Goal: Use online tool/utility: Use online tool/utility

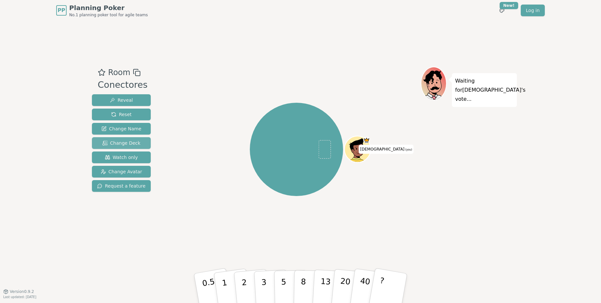
click at [130, 147] on button "Change Deck" at bounding box center [121, 143] width 59 height 12
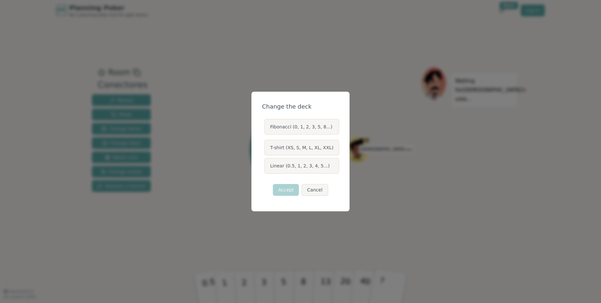
click at [313, 129] on label "Fibonacci (0, 1, 2, 3, 5, 8...)" at bounding box center [301, 127] width 74 height 16
click at [267, 129] on button "Fibonacci (0, 1, 2, 3, 5, 8...)" at bounding box center [263, 126] width 5 height 5
drag, startPoint x: 286, startPoint y: 190, endPoint x: 310, endPoint y: 208, distance: 31.0
click at [286, 190] on button "Accept" at bounding box center [286, 190] width 26 height 12
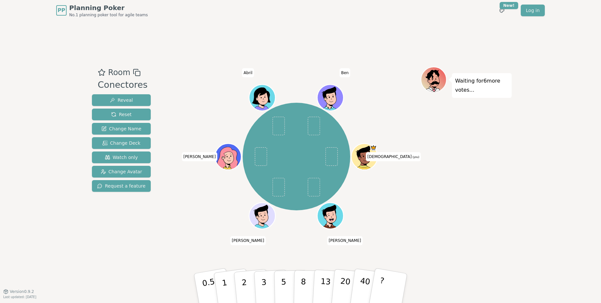
click at [471, 235] on div "Waiting for 6 more votes..." at bounding box center [466, 156] width 91 height 179
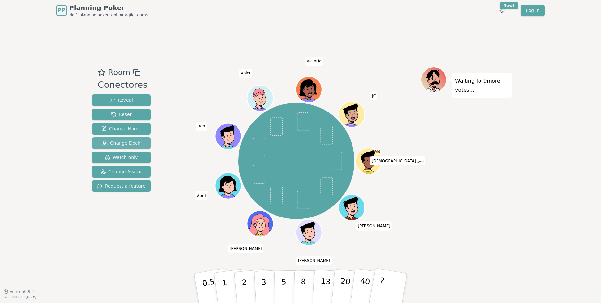
click at [126, 144] on span "Change Deck" at bounding box center [121, 143] width 38 height 6
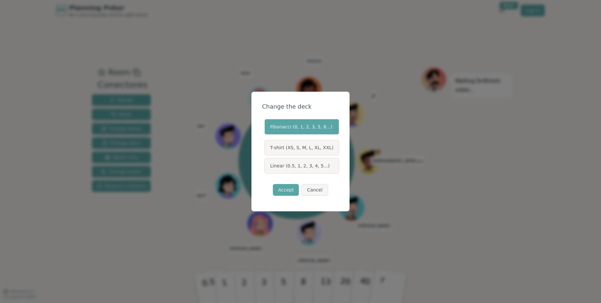
click at [302, 128] on label "Fibonacci (0, 1, 2, 3, 5, 8...)" at bounding box center [301, 127] width 74 height 16
click at [267, 128] on button "Fibonacci (0, 1, 2, 3, 5, 8...)" at bounding box center [263, 126] width 5 height 5
click at [291, 189] on button "Accept" at bounding box center [286, 190] width 26 height 12
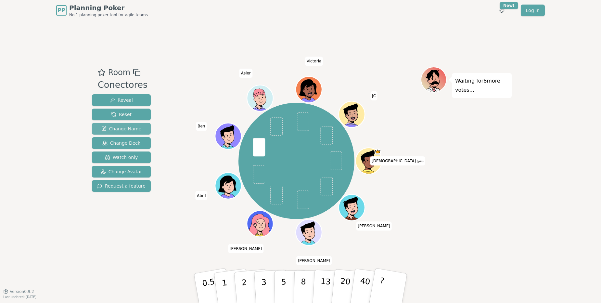
click at [131, 130] on span "Change Name" at bounding box center [121, 128] width 40 height 6
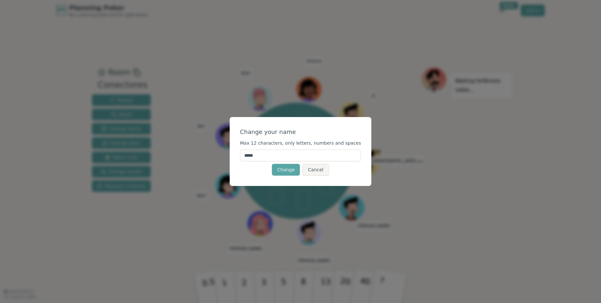
click at [314, 169] on button "Cancel" at bounding box center [315, 170] width 26 height 12
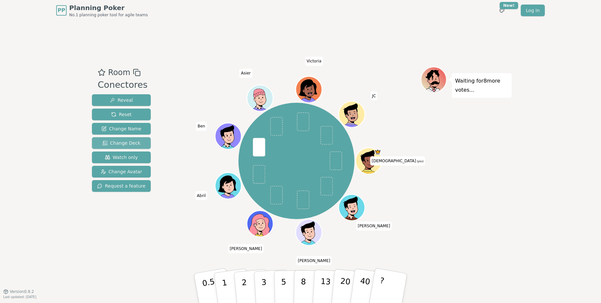
click at [117, 143] on span "Change Deck" at bounding box center [121, 143] width 38 height 6
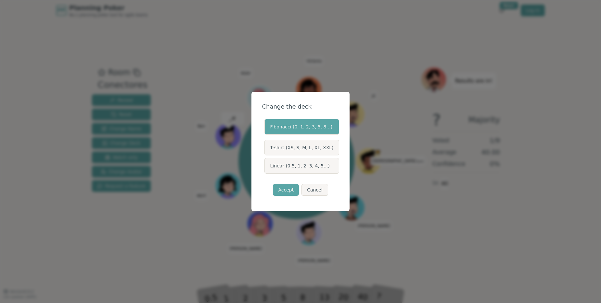
drag, startPoint x: 301, startPoint y: 156, endPoint x: 301, endPoint y: 160, distance: 3.9
click at [302, 157] on div "Fibonacci (0, 1, 2, 3, 5, 8...) T-shirt (XS, S, M, L, XL, XXL) Linear (0.5, 1, …" at bounding box center [300, 146] width 77 height 55
click at [300, 165] on label "Linear (0.5, 1, 2, 3, 4, 5...)" at bounding box center [301, 166] width 74 height 16
click at [267, 165] on button "Linear (0.5, 1, 2, 3, 4, 5...)" at bounding box center [263, 165] width 5 height 5
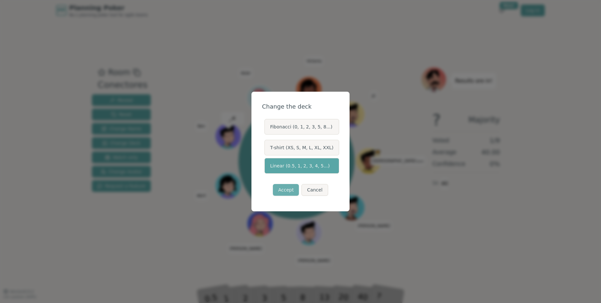
click at [289, 189] on button "Accept" at bounding box center [286, 190] width 26 height 12
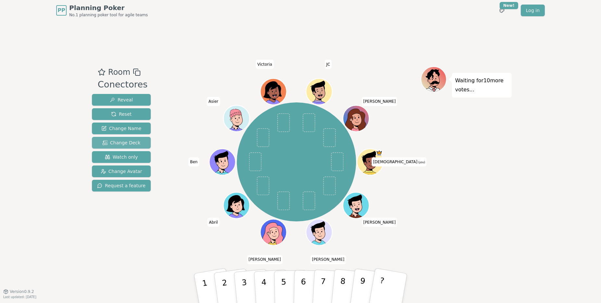
click at [122, 142] on span "Change Deck" at bounding box center [121, 142] width 38 height 6
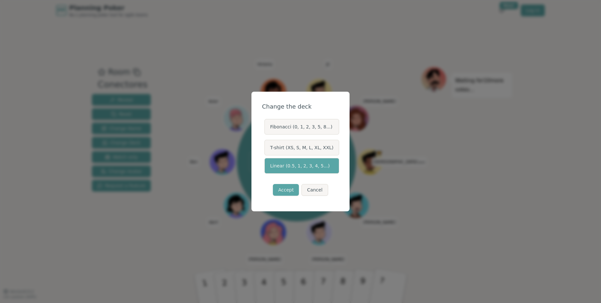
click at [295, 165] on label "Linear (0.5, 1, 2, 3, 4, 5...)" at bounding box center [301, 166] width 74 height 16
click at [267, 165] on button "Linear (0.5, 1, 2, 3, 4, 5...)" at bounding box center [263, 165] width 5 height 5
click at [287, 183] on div "Accept Cancel" at bounding box center [300, 190] width 77 height 22
click at [279, 189] on button "Accept" at bounding box center [286, 190] width 26 height 12
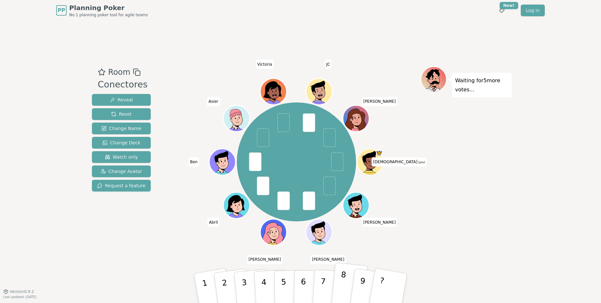
click at [341, 292] on p "8" at bounding box center [342, 287] width 8 height 35
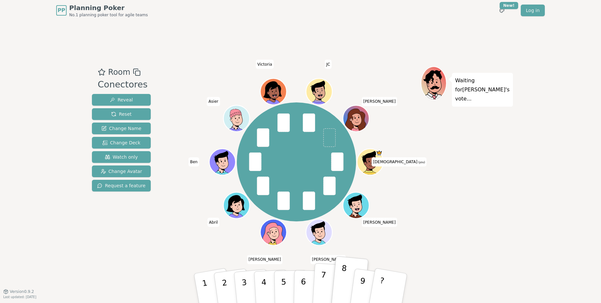
click at [315, 291] on button "7" at bounding box center [329, 288] width 35 height 51
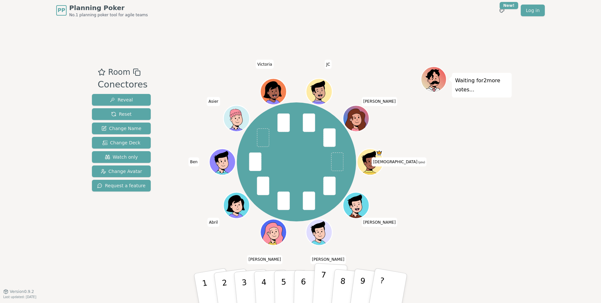
click at [325, 288] on button "7" at bounding box center [329, 288] width 35 height 51
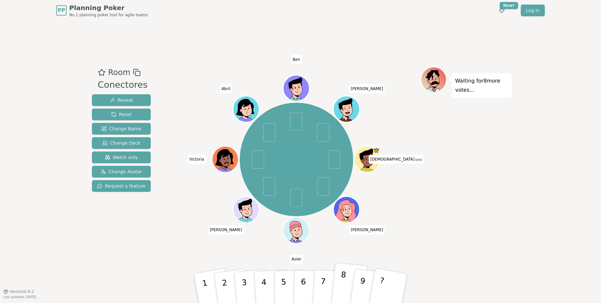
click at [333, 289] on button "8" at bounding box center [349, 288] width 37 height 52
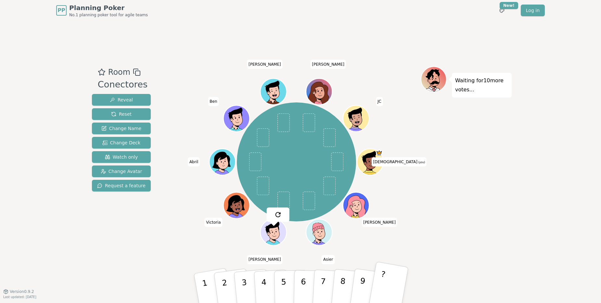
drag, startPoint x: 337, startPoint y: 285, endPoint x: 397, endPoint y: 286, distance: 59.8
click at [338, 285] on button "8" at bounding box center [348, 295] width 37 height 52
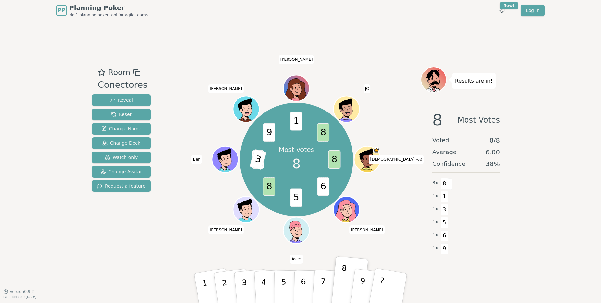
click at [148, 236] on div "Room Conectores Reveal Reset Change Name Change Deck Watch only Change Avatar R…" at bounding box center [121, 156] width 64 height 179
